Goal: Task Accomplishment & Management: Manage account settings

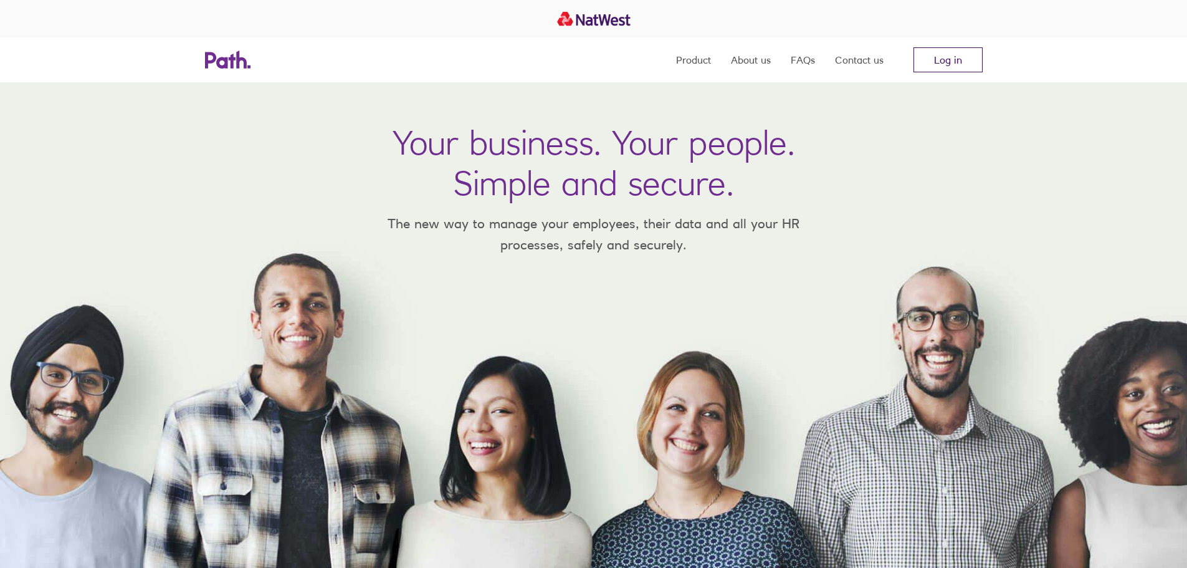
click at [959, 62] on link "Log in" at bounding box center [948, 59] width 69 height 25
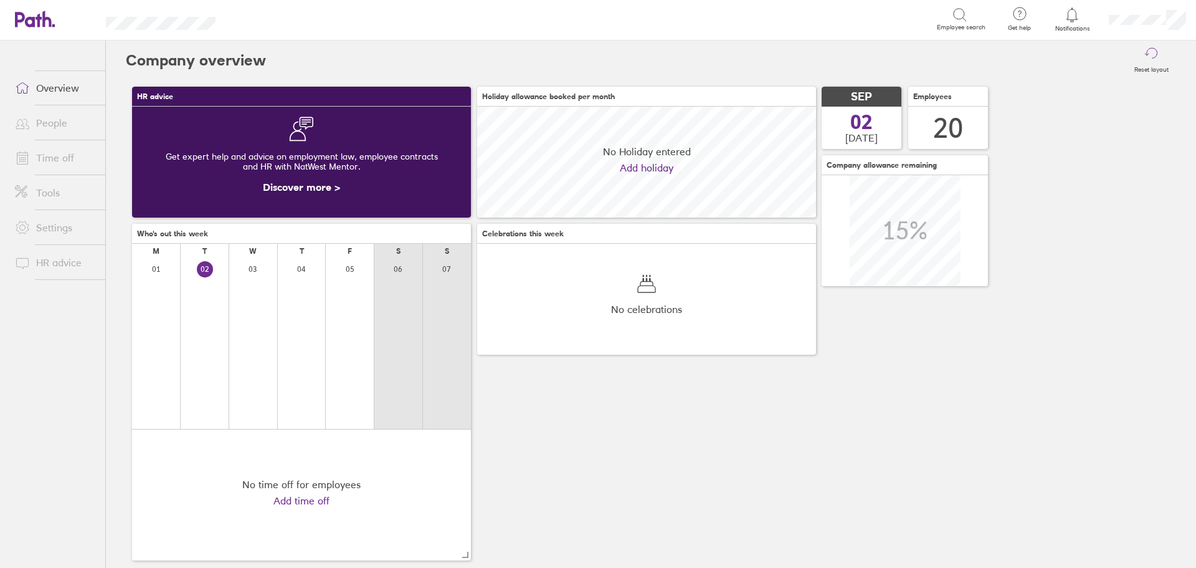
scroll to position [111, 339]
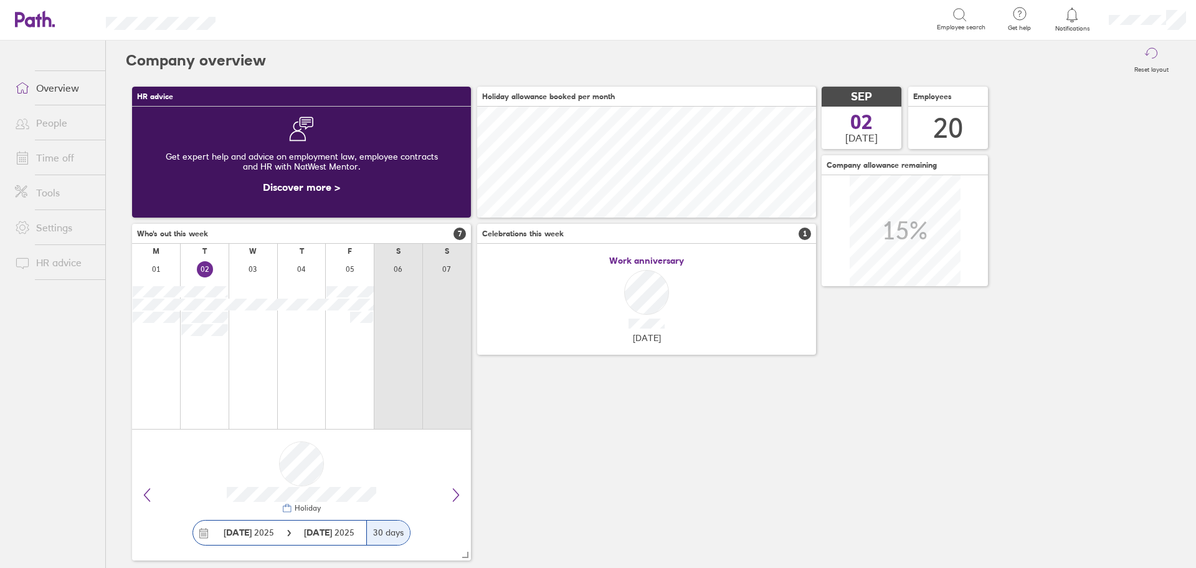
click at [1074, 19] on icon at bounding box center [1072, 14] width 11 height 14
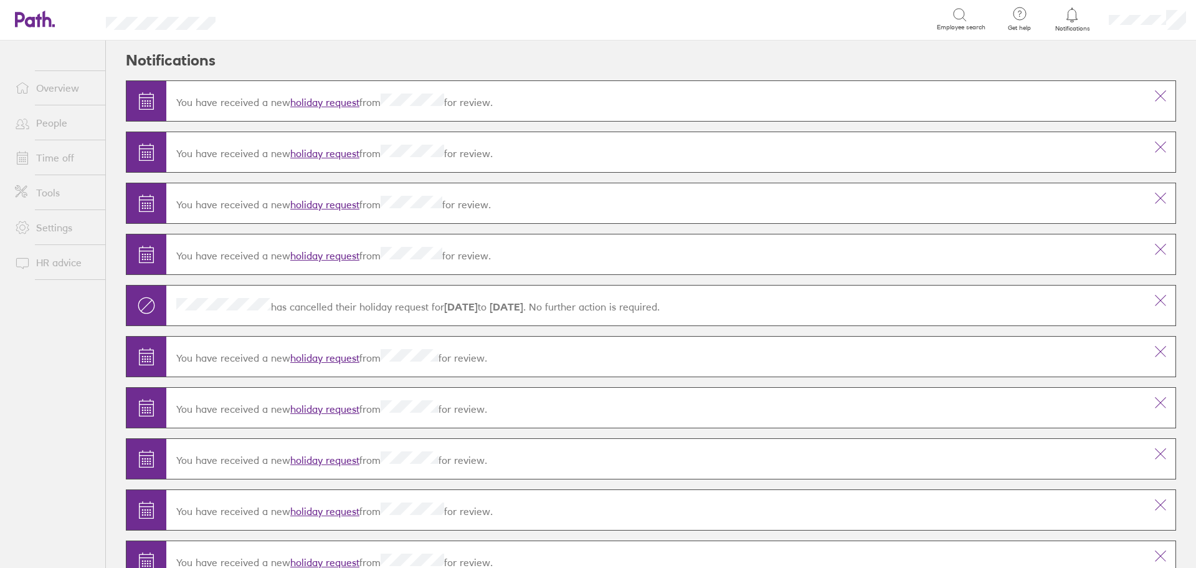
click at [316, 203] on link "holiday request" at bounding box center [324, 204] width 69 height 12
